Goal: Task Accomplishment & Management: Use online tool/utility

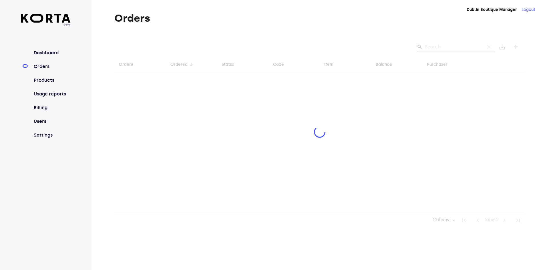
click at [444, 49] on div at bounding box center [319, 133] width 410 height 190
click at [450, 45] on div at bounding box center [319, 133] width 410 height 190
click at [452, 46] on div at bounding box center [319, 133] width 410 height 190
click at [446, 47] on div at bounding box center [319, 133] width 410 height 190
click at [440, 46] on div at bounding box center [319, 133] width 410 height 190
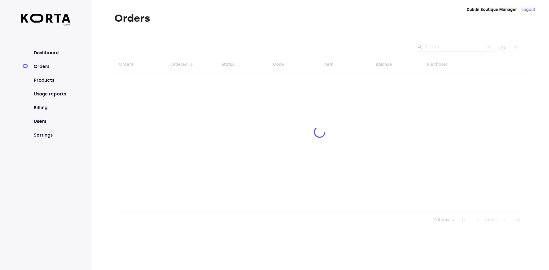
click at [444, 46] on div at bounding box center [319, 133] width 410 height 190
click at [442, 46] on div at bounding box center [319, 133] width 410 height 190
click at [446, 49] on div at bounding box center [319, 133] width 410 height 190
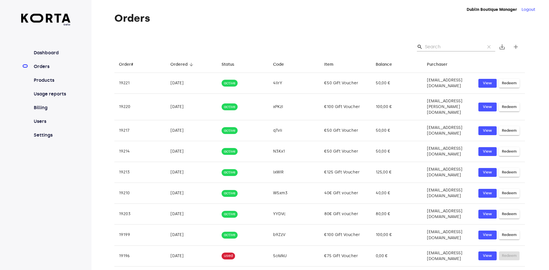
click at [438, 45] on input "Search" at bounding box center [452, 46] width 55 height 9
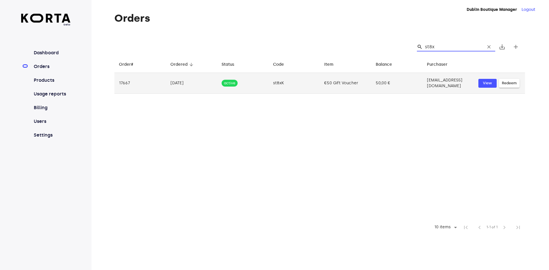
type input "st8x"
click at [506, 83] on span "Redeem" at bounding box center [509, 83] width 15 height 7
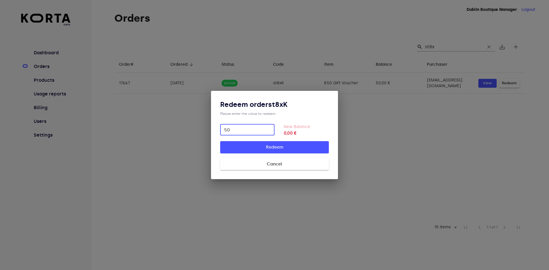
type input "50"
drag, startPoint x: 291, startPoint y: 106, endPoint x: 271, endPoint y: 105, distance: 19.5
click at [271, 105] on h3 "Redeem order st8xK" at bounding box center [274, 104] width 109 height 9
copy h3 "st8xK"
click at [296, 147] on span "Redeem" at bounding box center [274, 146] width 90 height 7
